Goal: Check status: Check status

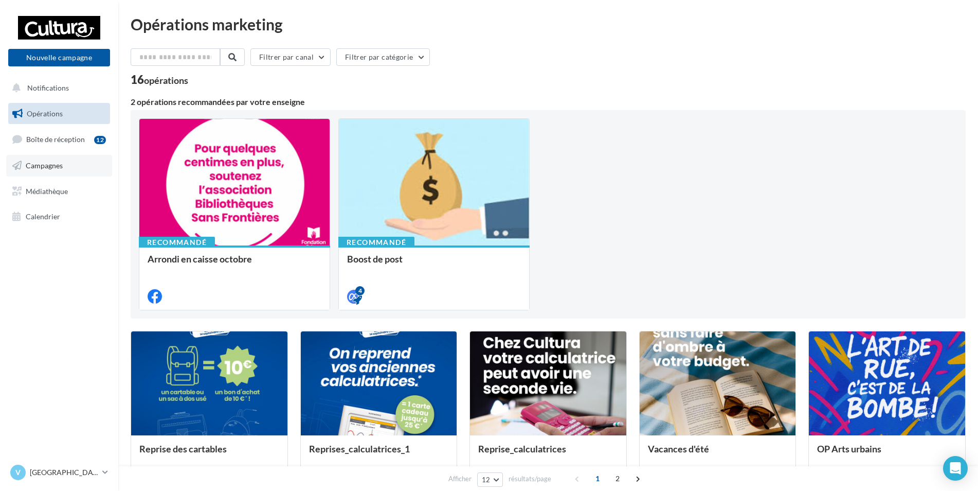
click at [61, 161] on span "Campagnes" at bounding box center [44, 165] width 37 height 9
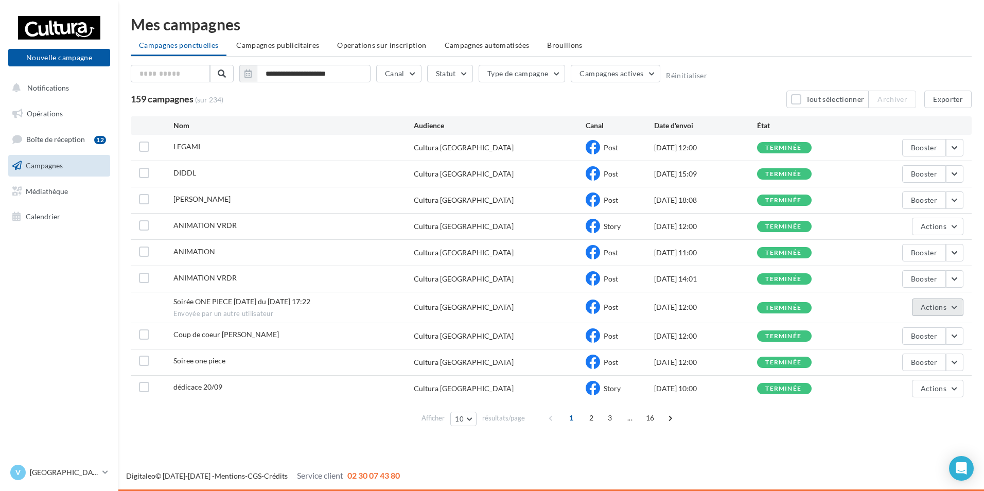
click at [940, 308] on span "Actions" at bounding box center [933, 306] width 26 height 9
click at [918, 326] on button "Voir les résultats" at bounding box center [911, 331] width 103 height 27
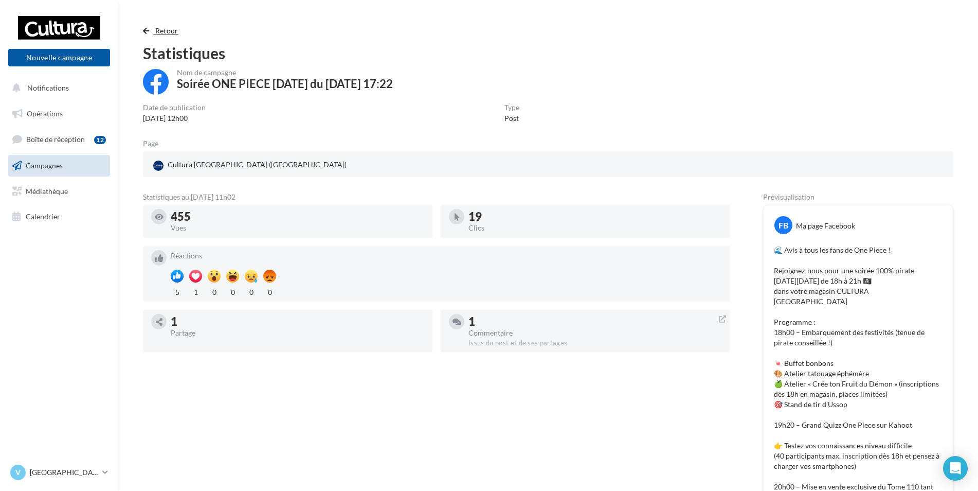
click at [161, 30] on span "Retour" at bounding box center [166, 30] width 23 height 9
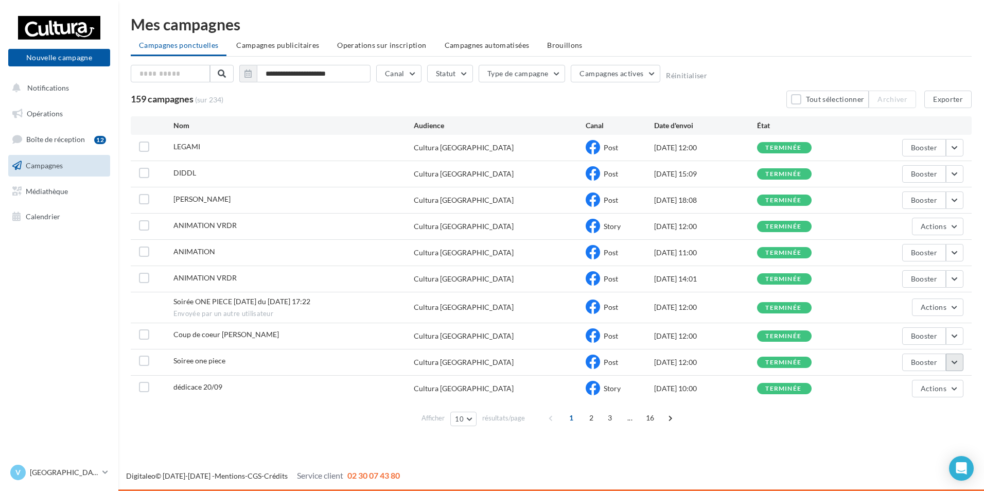
click at [960, 362] on button "button" at bounding box center [954, 361] width 17 height 17
click at [903, 238] on button "Voir les résultats" at bounding box center [911, 231] width 103 height 27
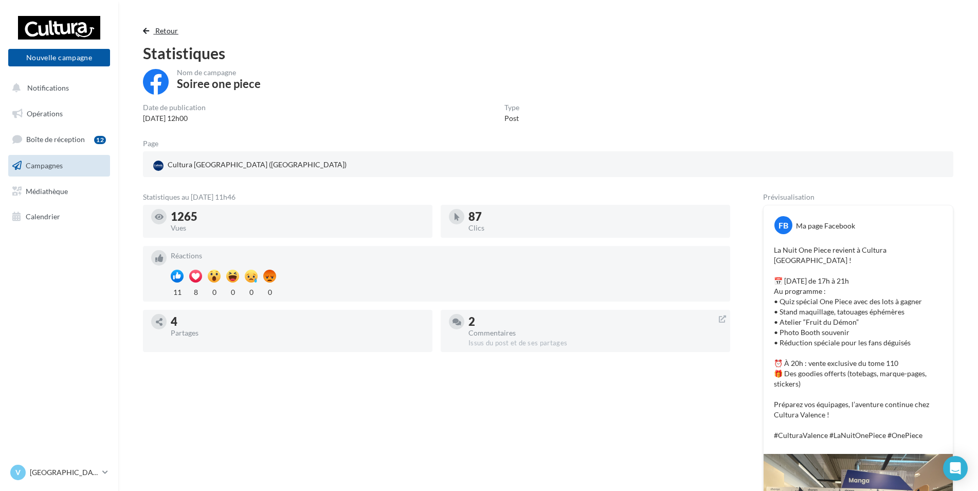
click at [155, 26] on span "Retour" at bounding box center [166, 30] width 23 height 9
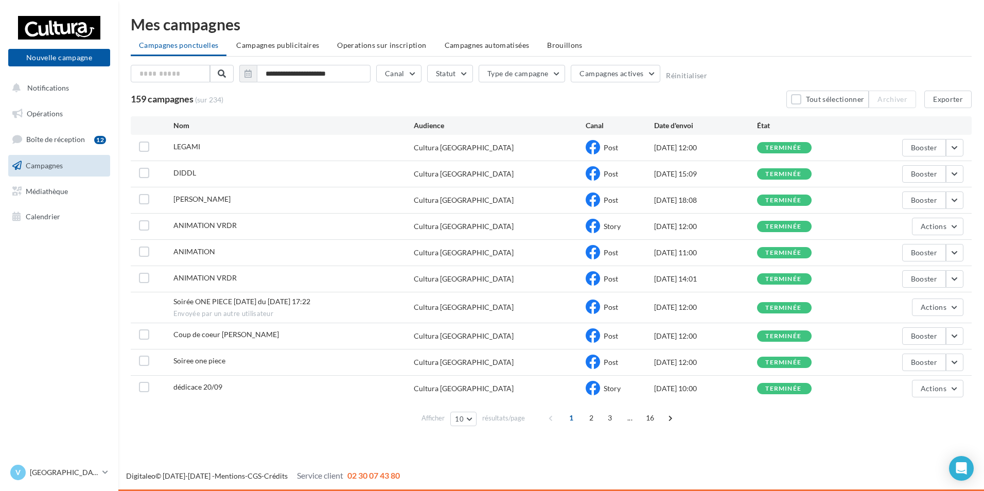
click at [674, 424] on div "1 2 3 ... 16" at bounding box center [612, 417] width 138 height 16
click at [673, 420] on span at bounding box center [670, 417] width 16 height 16
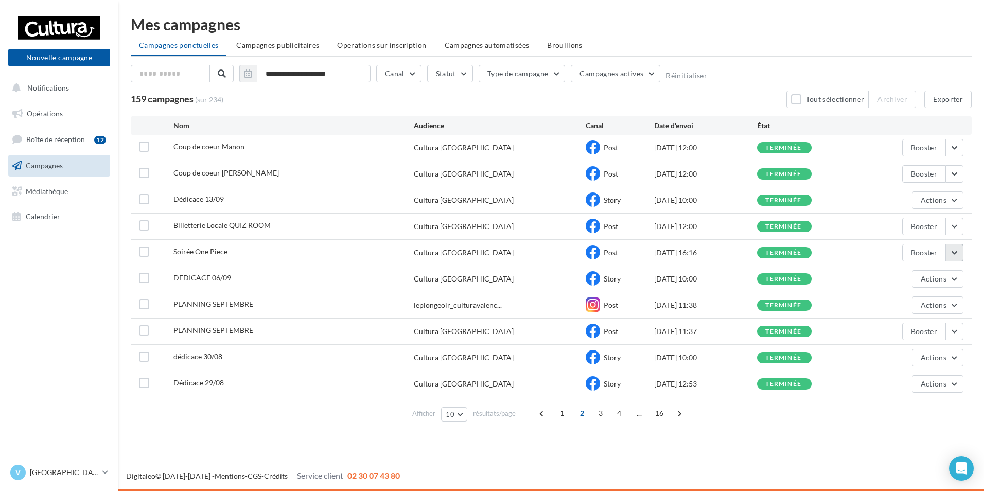
click at [950, 254] on button "button" at bounding box center [954, 252] width 17 height 17
click at [911, 282] on button "Voir les résultats" at bounding box center [911, 276] width 103 height 27
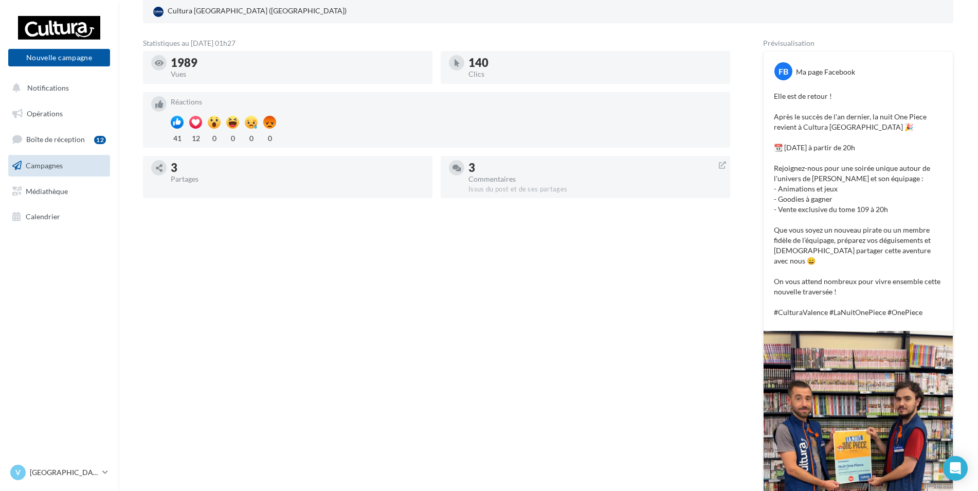
scroll to position [154, 0]
